Goal: Navigation & Orientation: Go to known website

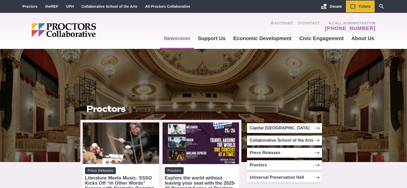
click at [71, 30] on img "Main site navigation and header" at bounding box center [84, 30] width 104 height 14
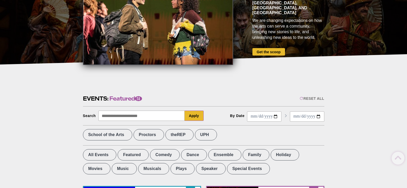
scroll to position [128, 0]
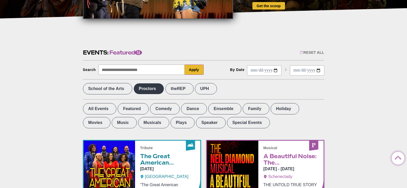
click at [156, 88] on label "Proctors" at bounding box center [148, 88] width 31 height 11
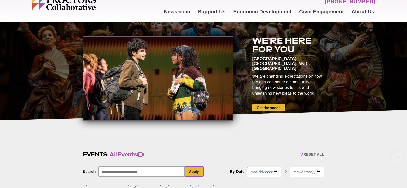
scroll to position [0, 0]
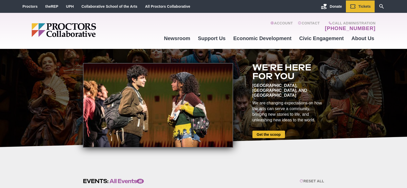
click at [65, 28] on img "Main site navigation and header" at bounding box center [84, 30] width 104 height 14
click at [29, 6] on link "Proctors" at bounding box center [30, 6] width 15 height 4
